Goal: Check status: Check status

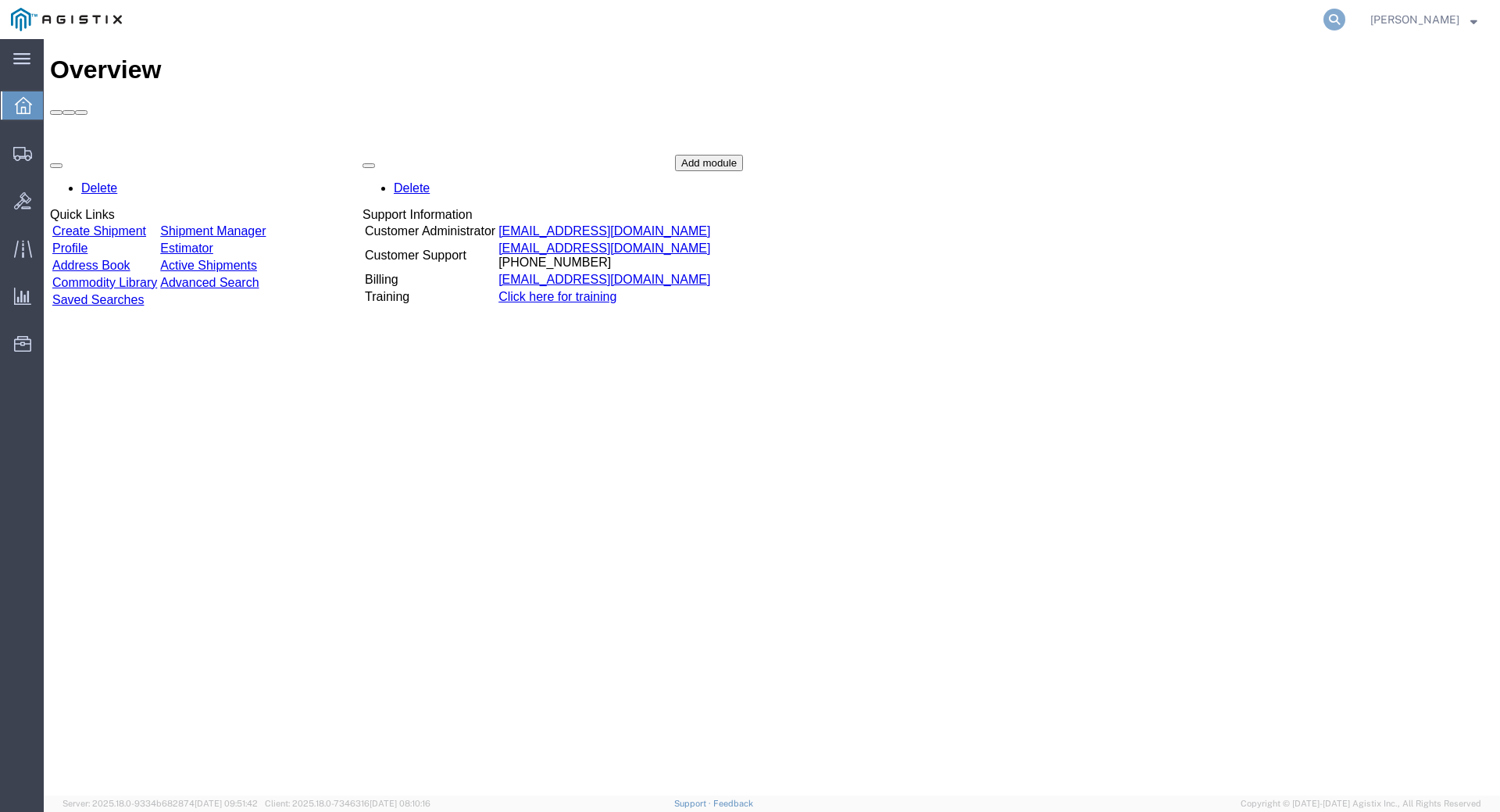
click at [1345, 16] on icon at bounding box center [1334, 19] width 22 height 22
click at [1002, 17] on input "search" at bounding box center [1086, 19] width 475 height 37
type input "56539732"
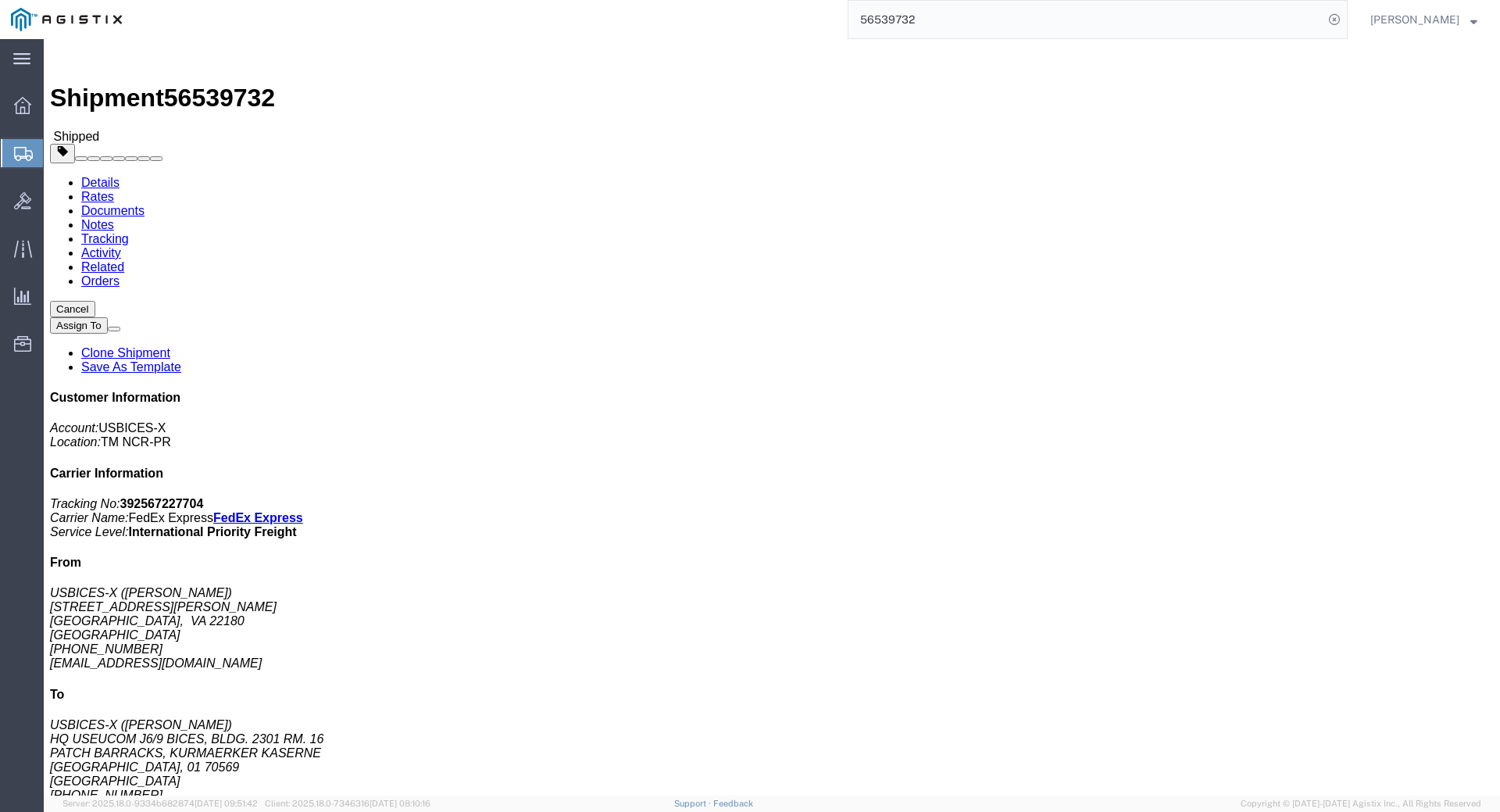
click link "Documents"
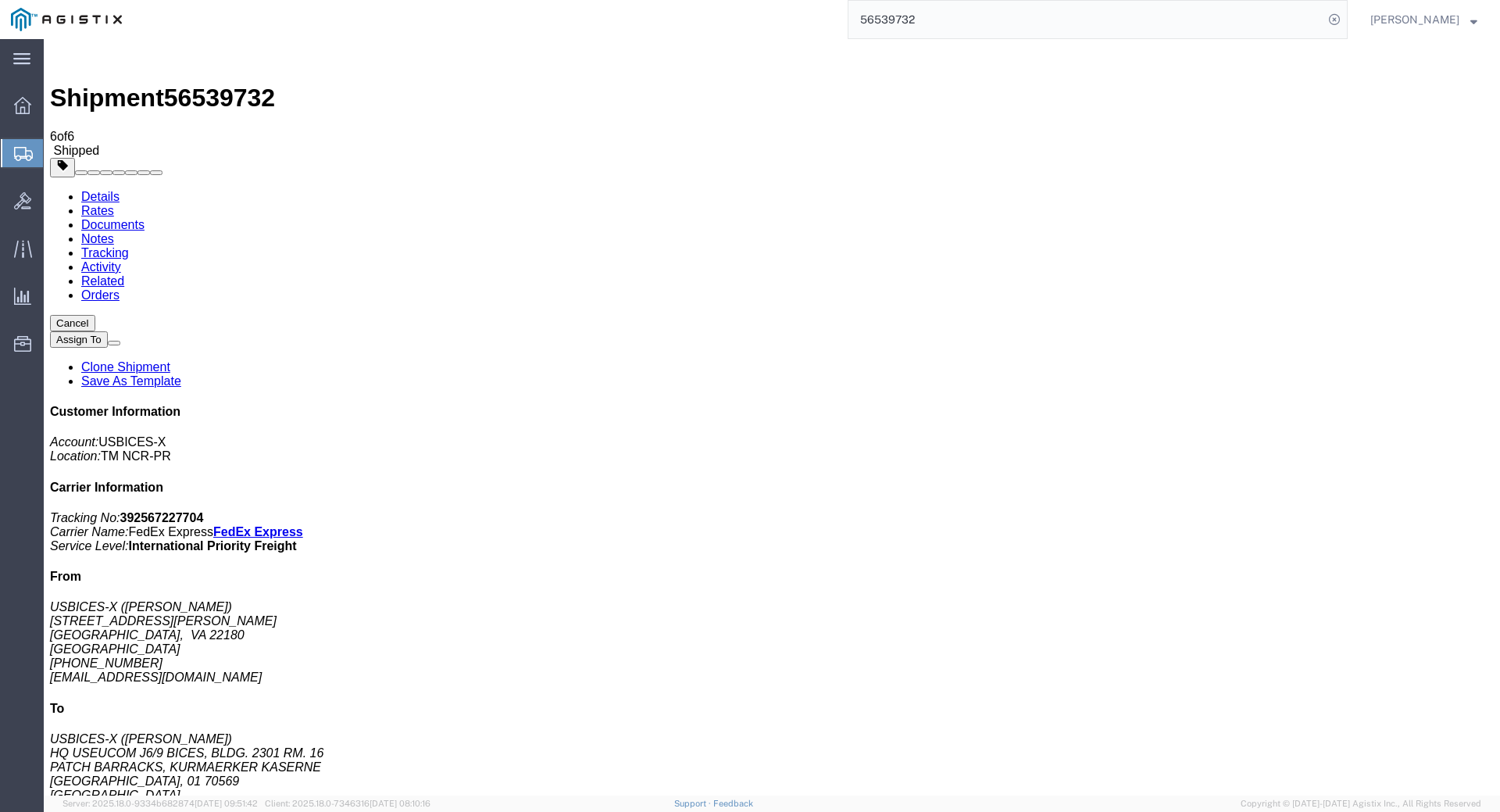
click at [96, 189] on link "Details" at bounding box center [100, 196] width 38 height 13
